Goal: Information Seeking & Learning: Check status

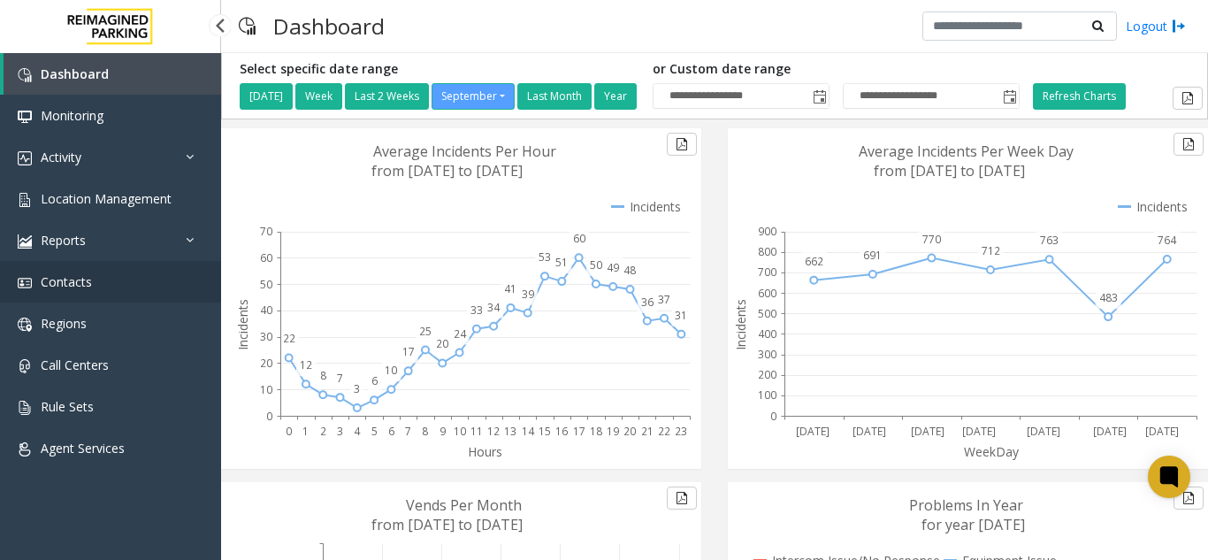
click at [178, 270] on link "Contacts" at bounding box center [110, 282] width 221 height 42
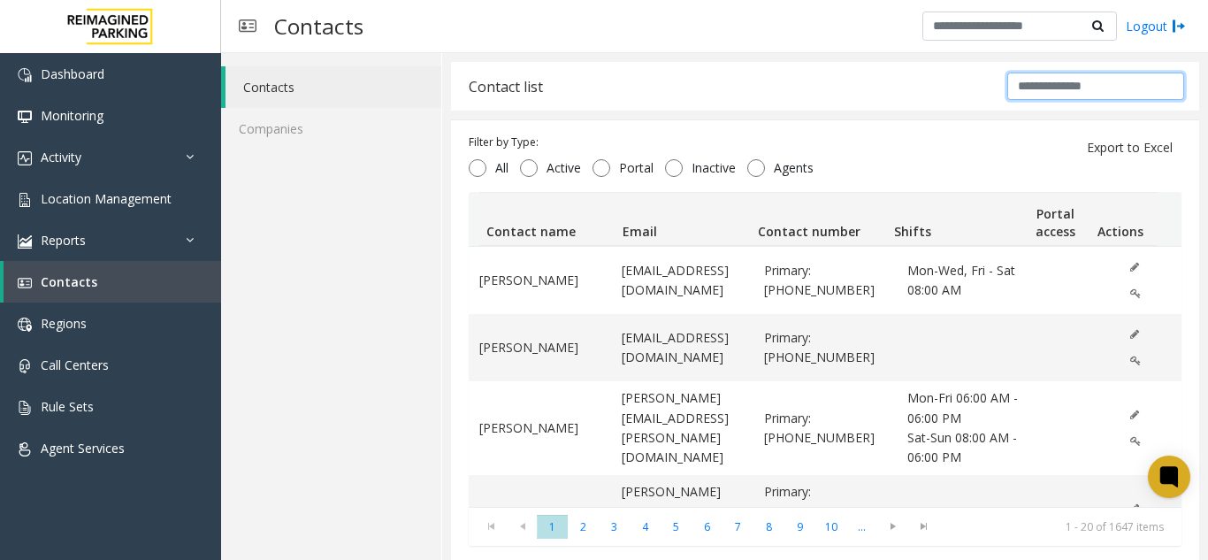
click at [1022, 85] on input "text" at bounding box center [1095, 86] width 177 height 27
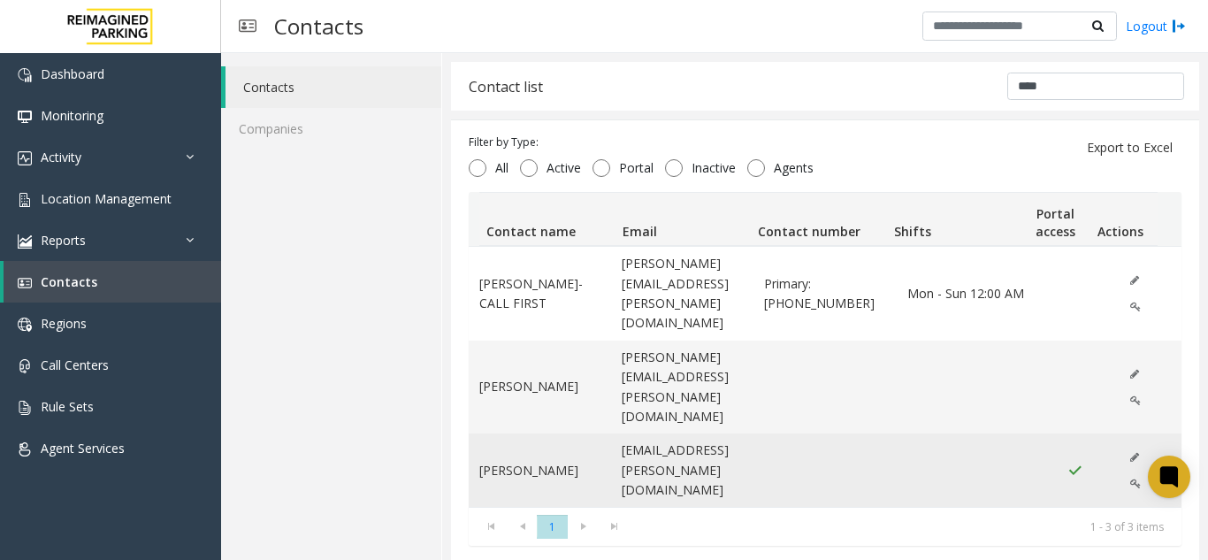
click at [1067, 463] on img "Data table" at bounding box center [1074, 470] width 15 height 14
click at [646, 433] on td "[EMAIL_ADDRESS][PERSON_NAME][DOMAIN_NAME]" at bounding box center [682, 469] width 142 height 73
drag, startPoint x: 716, startPoint y: 430, endPoint x: 595, endPoint y: 395, distance: 125.9
click at [595, 433] on tr "[PERSON_NAME] [PERSON_NAME][EMAIL_ADDRESS][PERSON_NAME][DOMAIN_NAME]" at bounding box center [825, 469] width 713 height 73
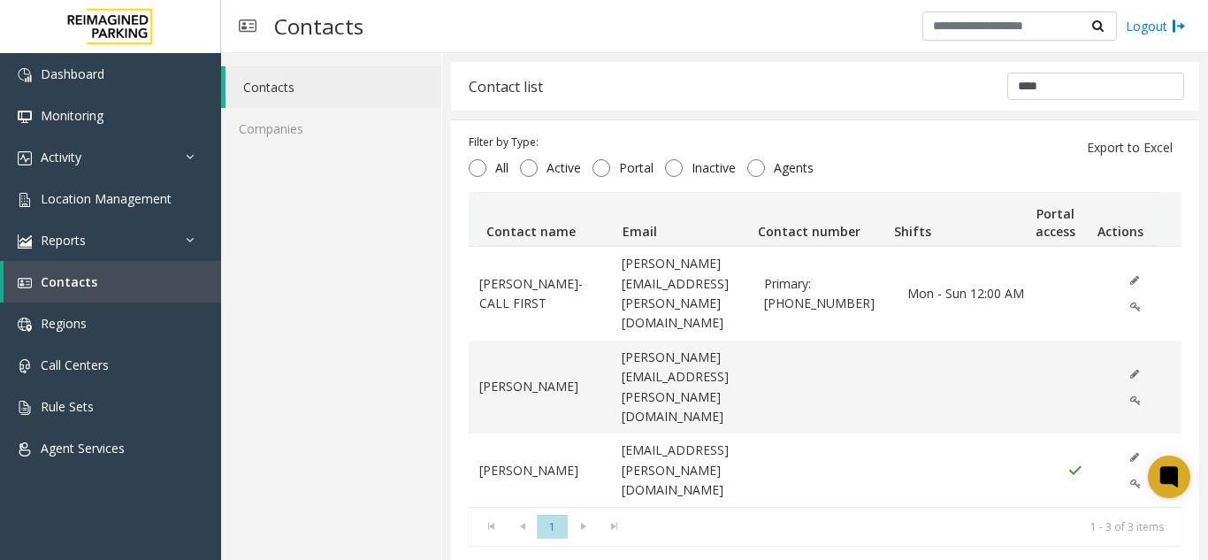
click at [752, 453] on div "[PERSON_NAME]- CALL FIRST [PERSON_NAME][EMAIL_ADDRESS][PERSON_NAME][DOMAIN_NAME…" at bounding box center [825, 376] width 713 height 260
click at [1022, 88] on input "****" at bounding box center [1095, 86] width 177 height 27
type input "*"
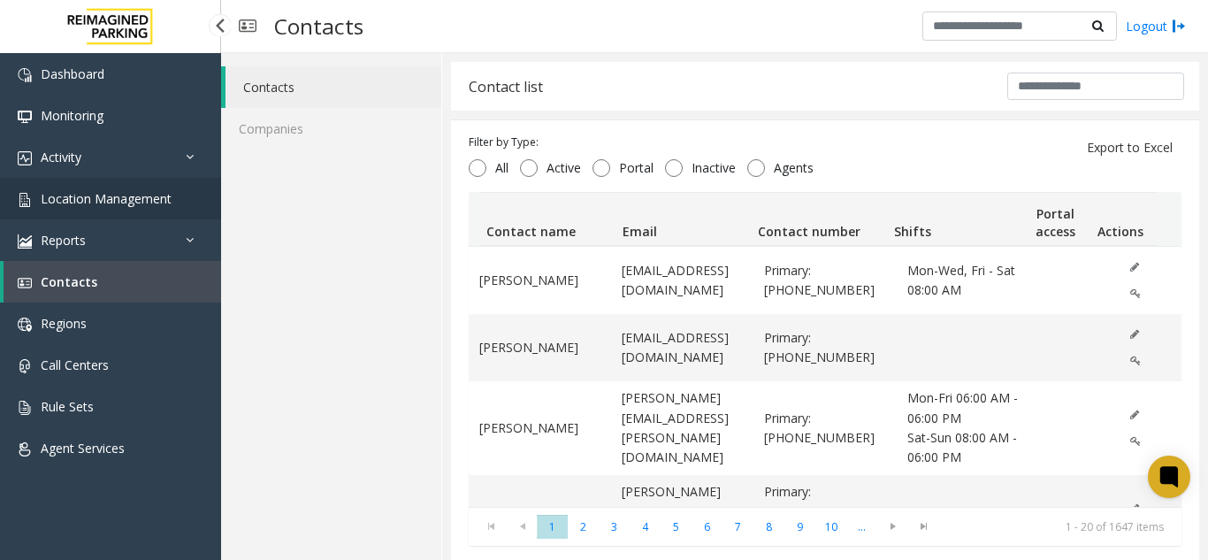
click at [99, 205] on span "Location Management" at bounding box center [106, 198] width 131 height 17
click at [98, 202] on span "Location Management" at bounding box center [106, 198] width 131 height 17
click at [70, 160] on span "Activity" at bounding box center [61, 157] width 41 height 17
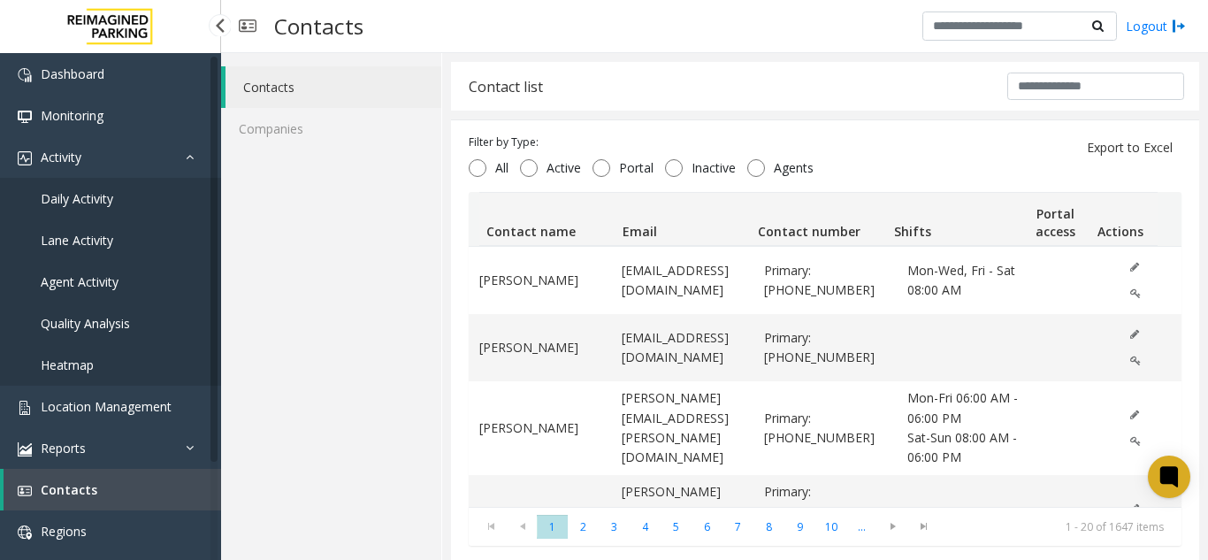
click at [70, 181] on link "Daily Activity" at bounding box center [110, 199] width 221 height 42
click at [71, 188] on link "Daily Activity" at bounding box center [110, 199] width 221 height 42
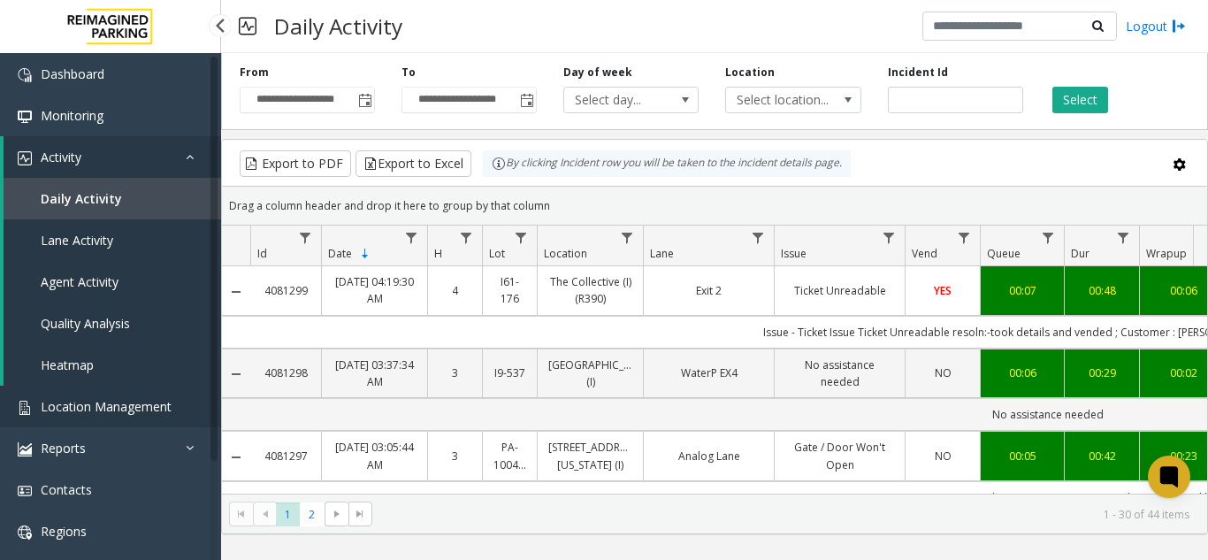
click at [148, 419] on link "Location Management" at bounding box center [110, 407] width 221 height 42
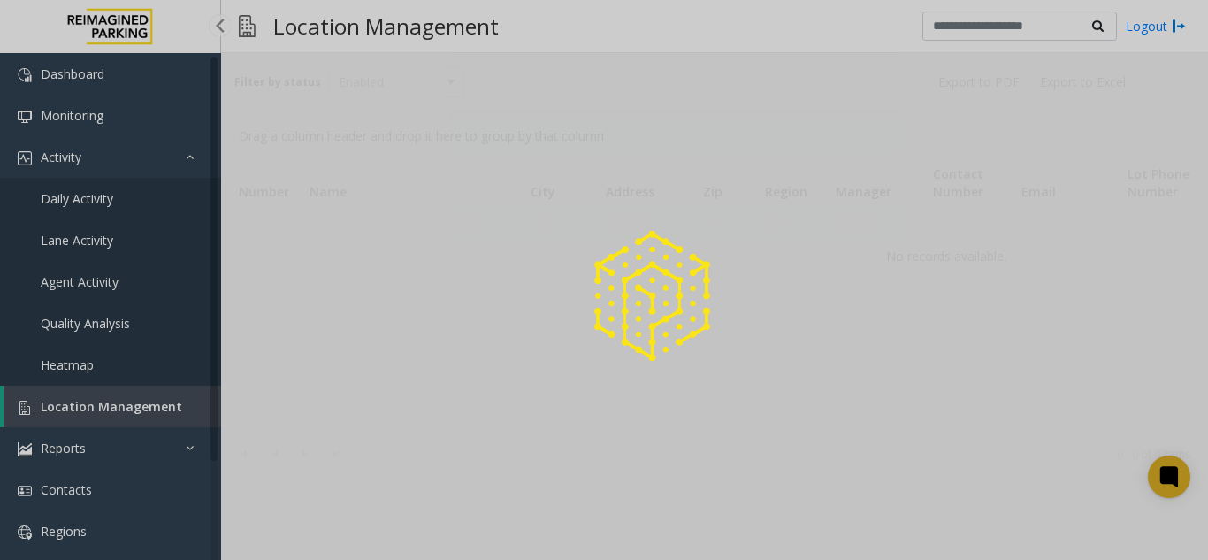
click at [141, 368] on div at bounding box center [604, 280] width 1208 height 560
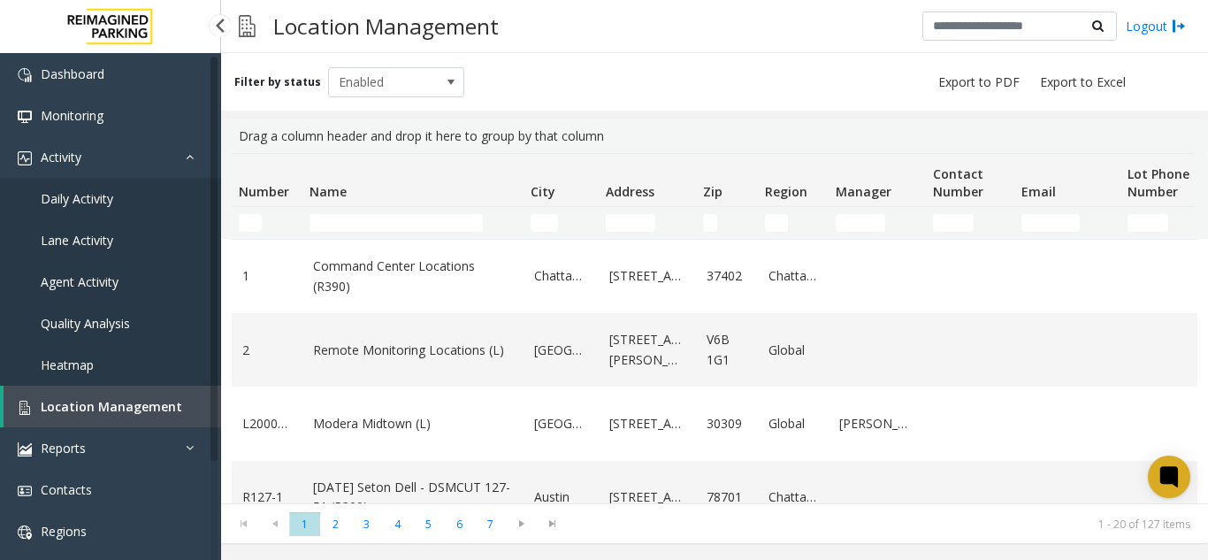
click at [157, 179] on link "Daily Activity" at bounding box center [110, 199] width 221 height 42
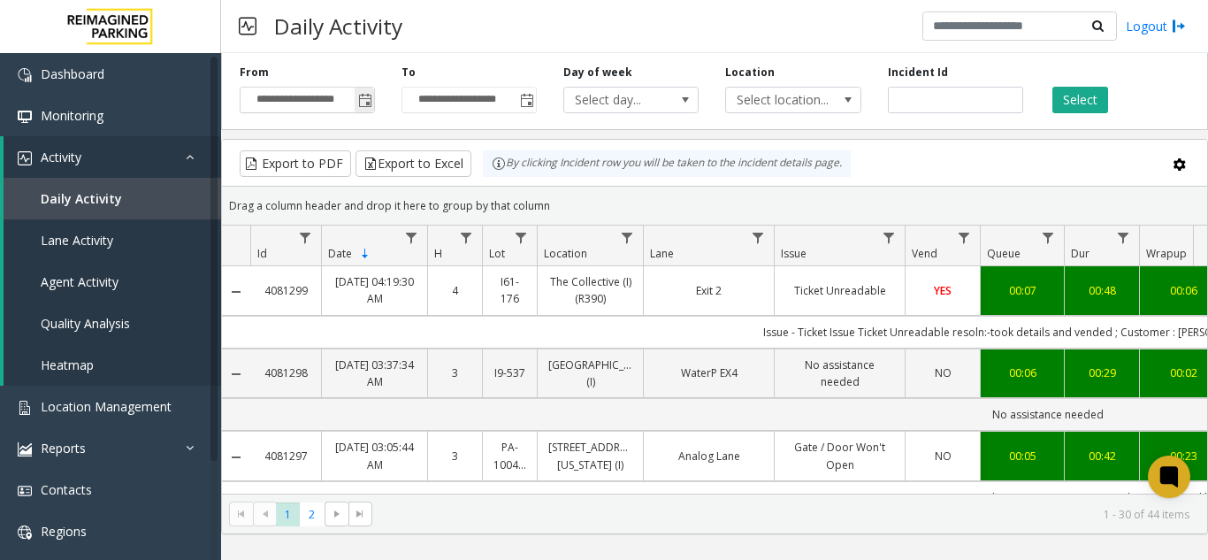
click at [363, 107] on span "Toggle popup" at bounding box center [365, 101] width 14 height 14
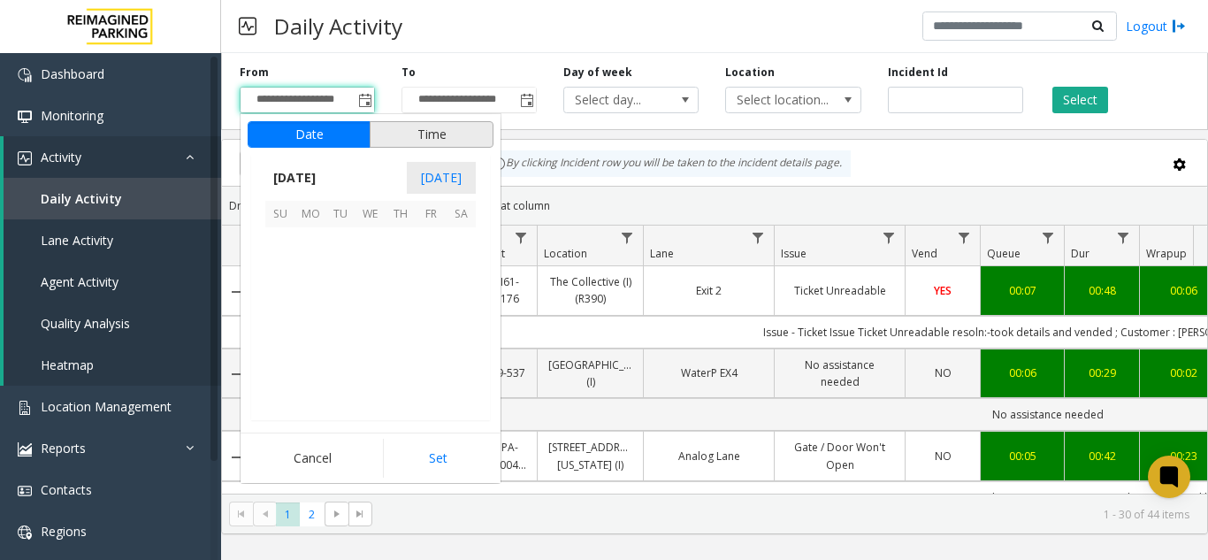
scroll to position [317346, 0]
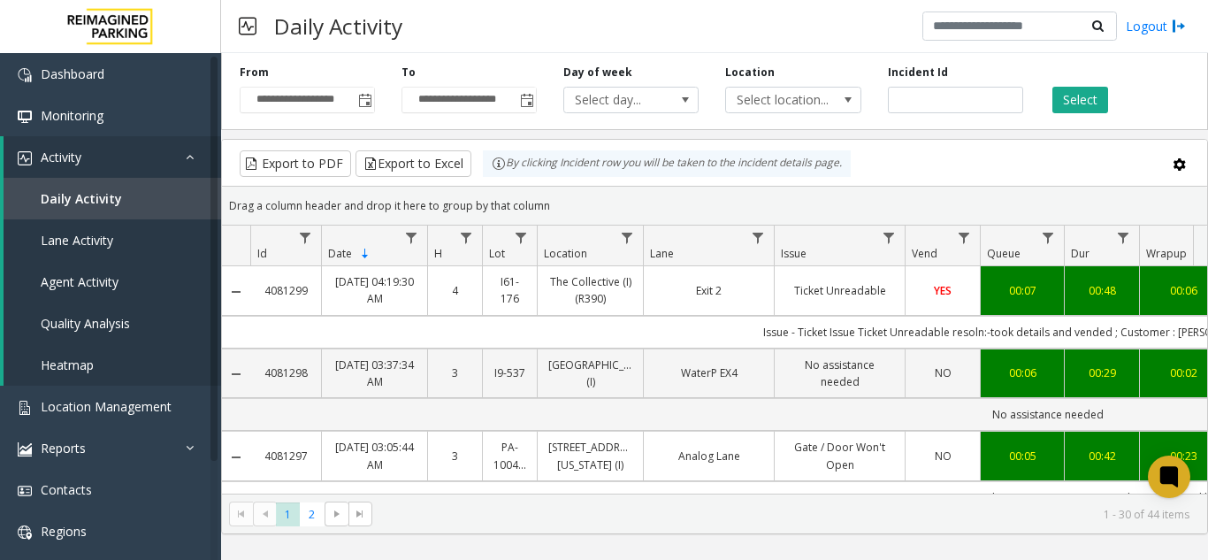
click at [435, 38] on div "Daily Activity Logout" at bounding box center [714, 26] width 987 height 53
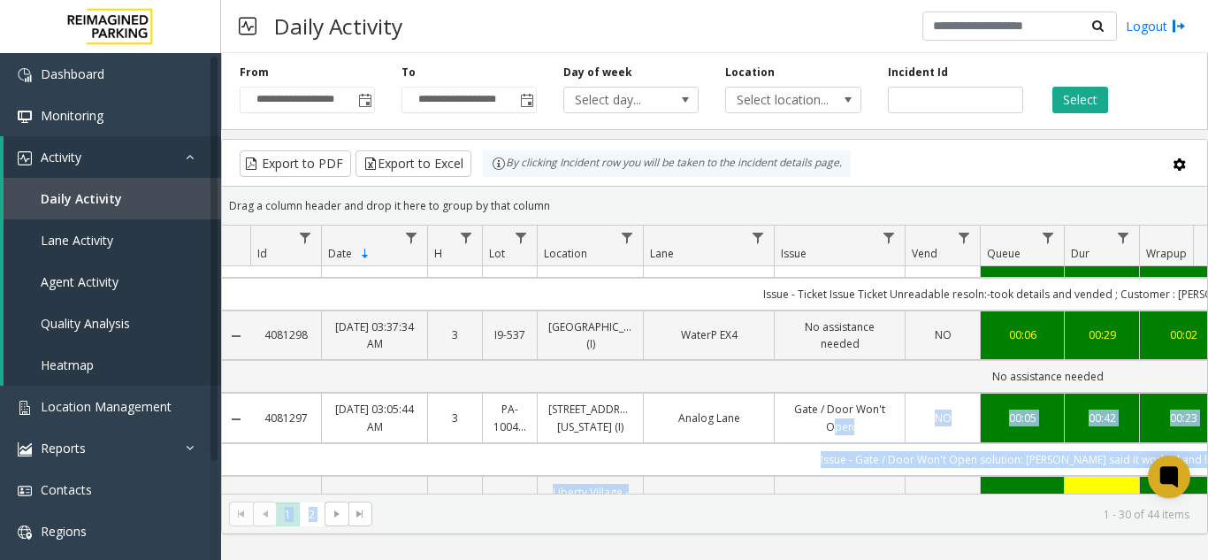
drag, startPoint x: 736, startPoint y: 466, endPoint x: 799, endPoint y: 438, distance: 69.7
click at [799, 438] on kendo-grid "Export to PDF Export to Excel By clicking Incident row you will be taken to the…" at bounding box center [714, 336] width 987 height 395
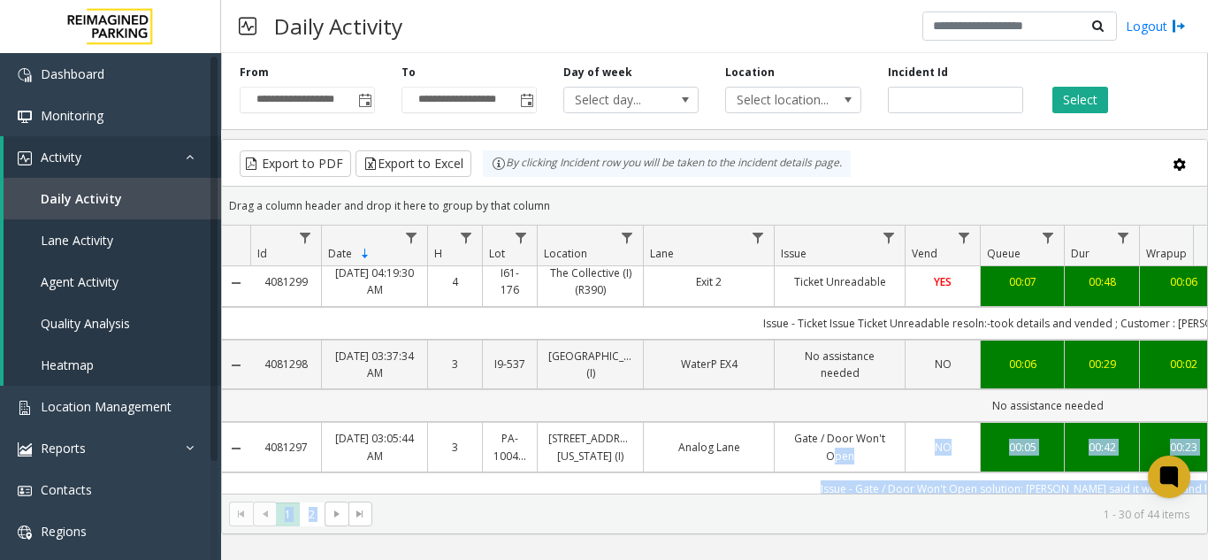
scroll to position [0, 0]
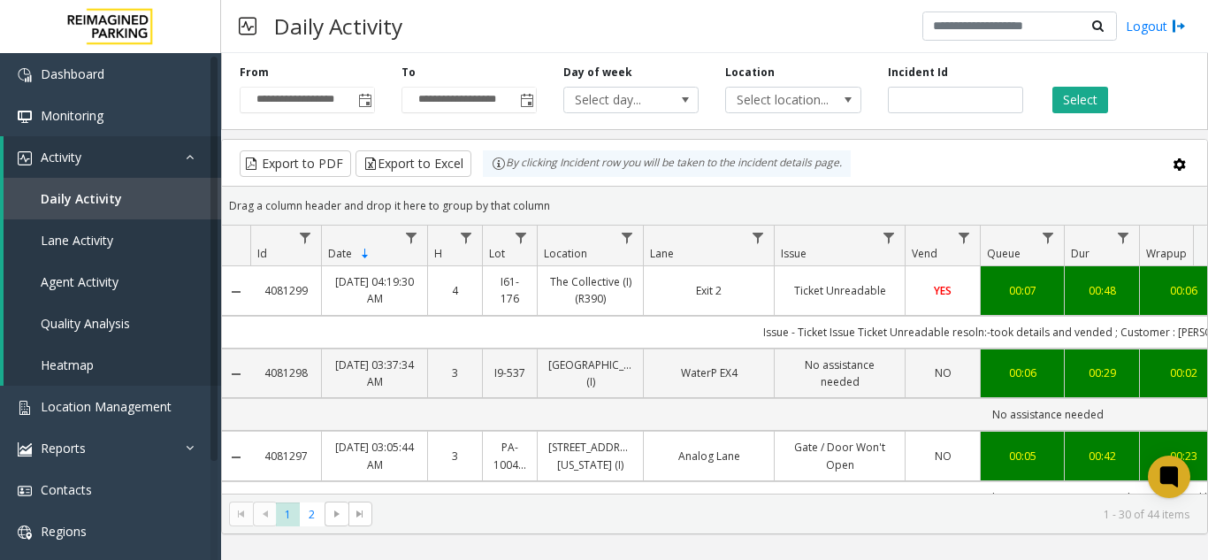
click at [663, 211] on div "Drag a column header and drop it here to group by that column" at bounding box center [714, 205] width 985 height 31
click at [94, 399] on span "Location Management" at bounding box center [106, 406] width 131 height 17
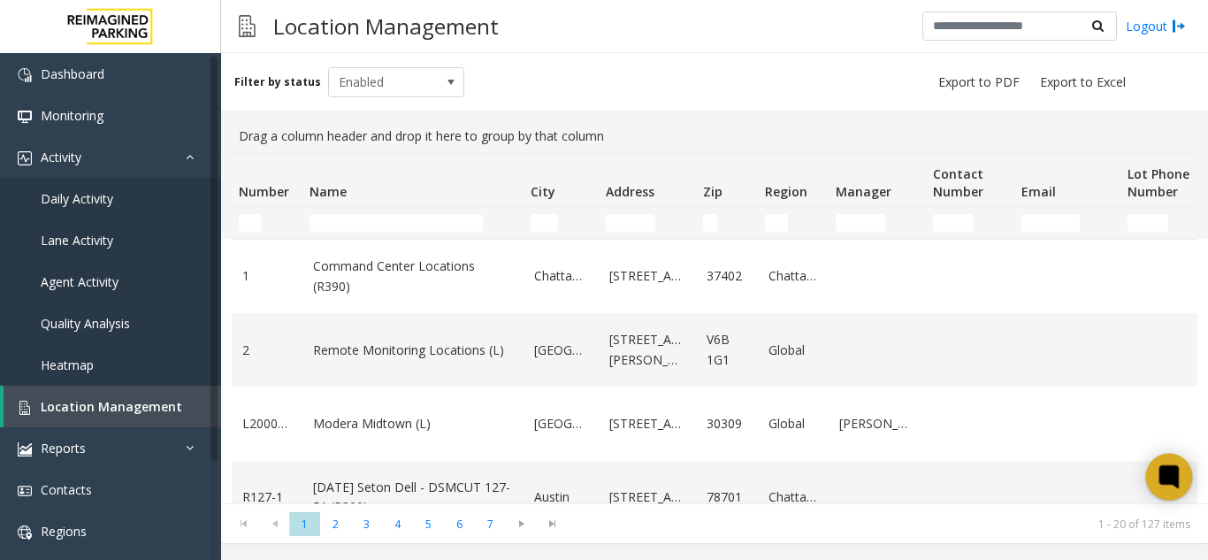
click at [1171, 496] on div at bounding box center [1169, 477] width 47 height 47
